Goal: Find specific page/section: Find specific page/section

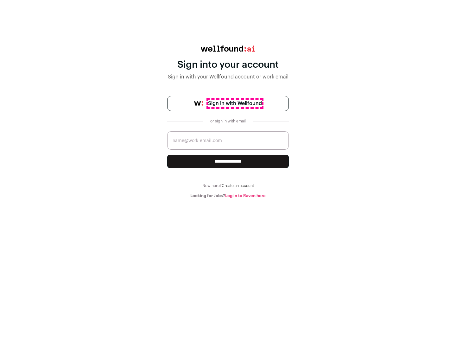
click at [234, 103] on span "Sign in with Wellfound" at bounding box center [235, 104] width 54 height 8
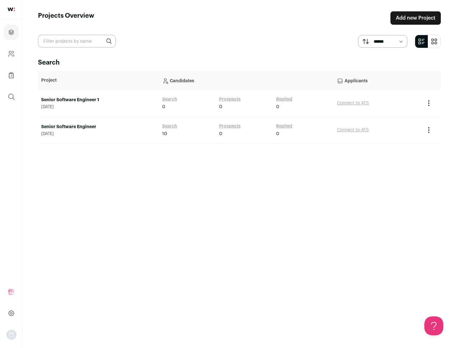
click at [98, 127] on link "Senior Software Engineer" at bounding box center [98, 127] width 115 height 6
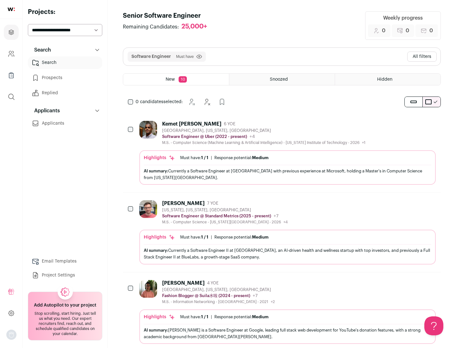
click at [282, 153] on div "Highlights Must have: 1 / 1 How many must haves have been fulfilled? | Response…" at bounding box center [287, 167] width 296 height 34
